Goal: Information Seeking & Learning: Learn about a topic

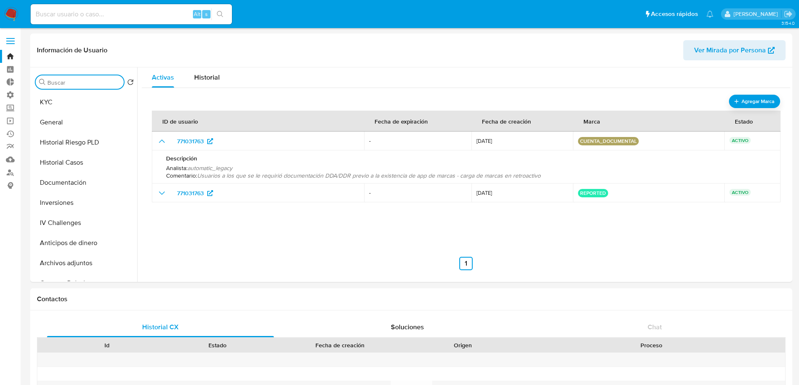
select select "10"
click at [738, 55] on span "Ver Mirada por Persona" at bounding box center [730, 50] width 72 height 20
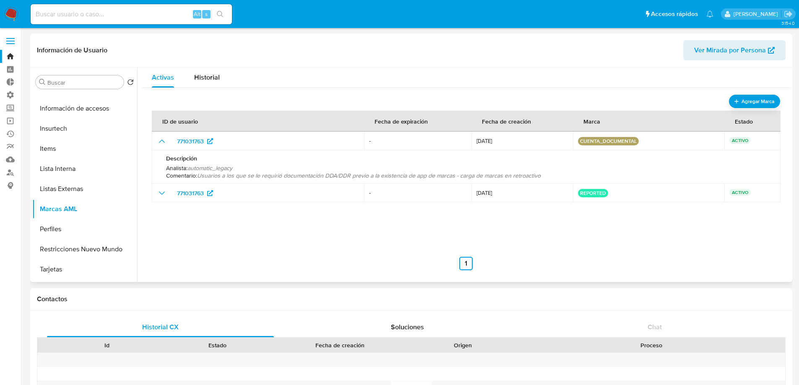
scroll to position [394, 0]
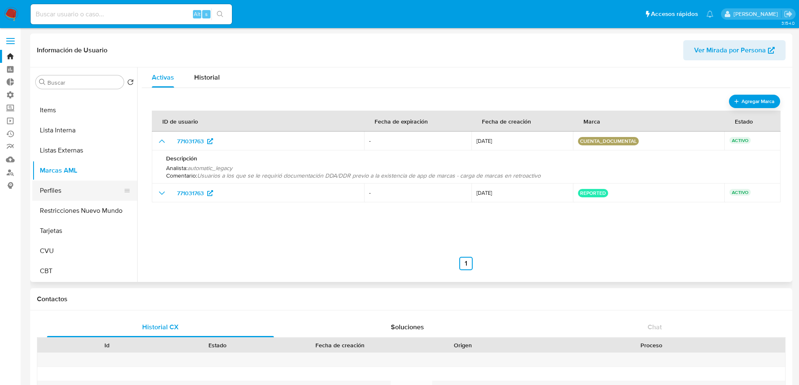
drag, startPoint x: 68, startPoint y: 189, endPoint x: 80, endPoint y: 192, distance: 12.9
click at [68, 189] on button "Perfiles" at bounding box center [81, 191] width 98 height 20
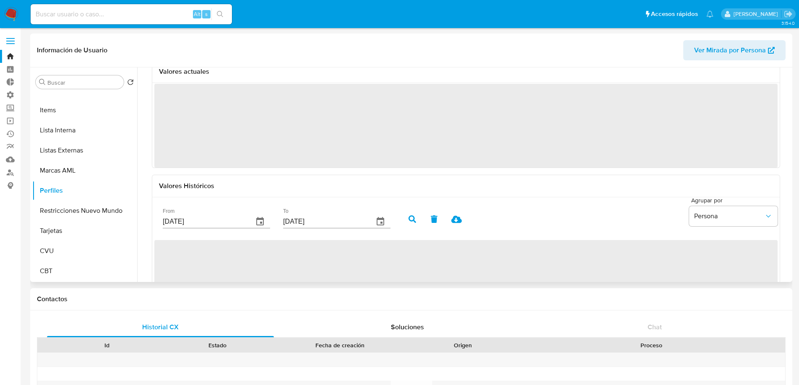
scroll to position [0, 0]
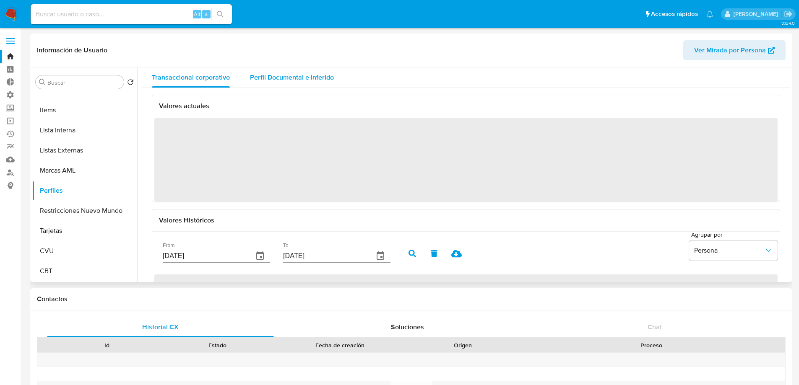
click at [275, 78] on span "Perfil Documental e Inferido" at bounding box center [292, 78] width 84 height 10
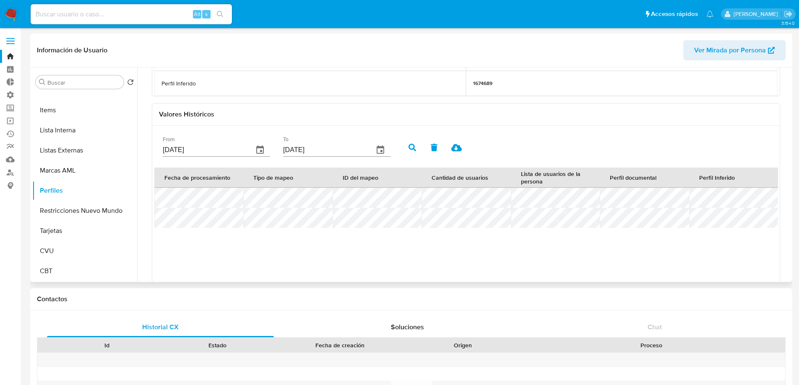
scroll to position [126, 0]
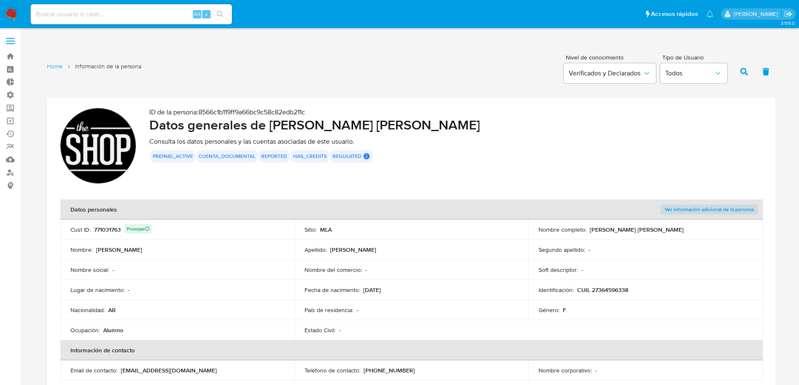
click at [165, 215] on th "Datos personales" at bounding box center [294, 210] width 468 height 20
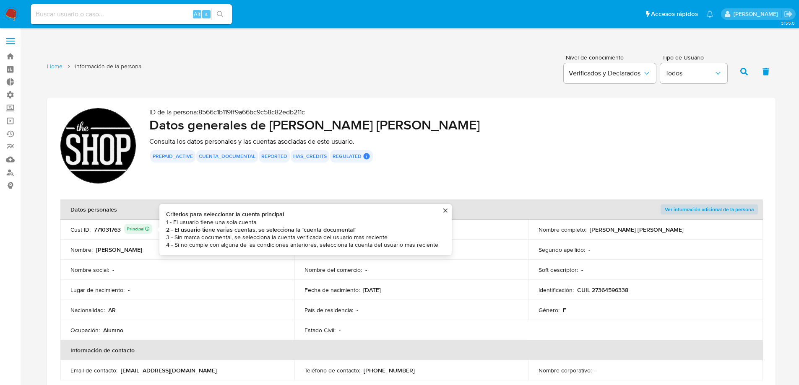
drag, startPoint x: 193, startPoint y: 238, endPoint x: 255, endPoint y: 244, distance: 62.8
click at [255, 244] on ol "1 - El usuario tiene una sola cuenta 2 - El usuario tiene varias cuentas, se se…" at bounding box center [302, 233] width 272 height 30
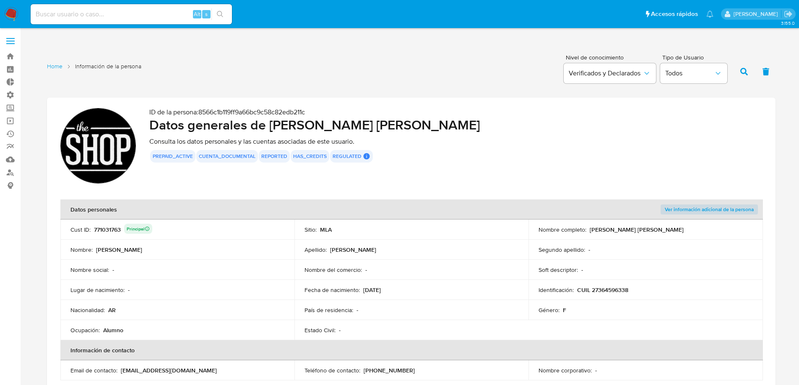
drag, startPoint x: 432, startPoint y: 246, endPoint x: 163, endPoint y: 216, distance: 270.0
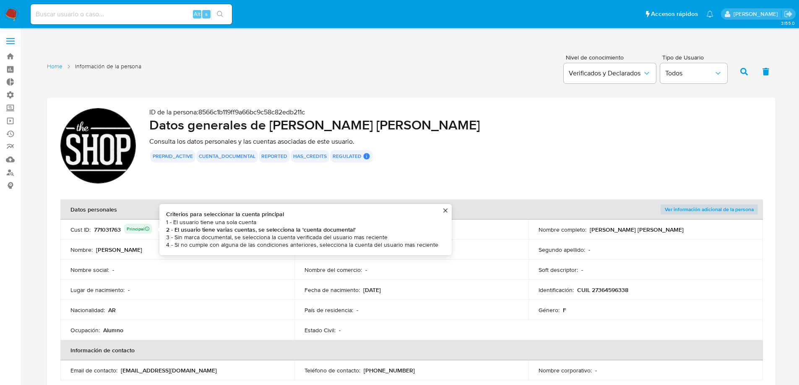
drag, startPoint x: 167, startPoint y: 215, endPoint x: 428, endPoint y: 245, distance: 263.4
click at [428, 245] on div "Criterios para seleccionar la cuenta principal 1 - El usuario tiene una sola cu…" at bounding box center [302, 230] width 272 height 38
